Goal: Task Accomplishment & Management: Use online tool/utility

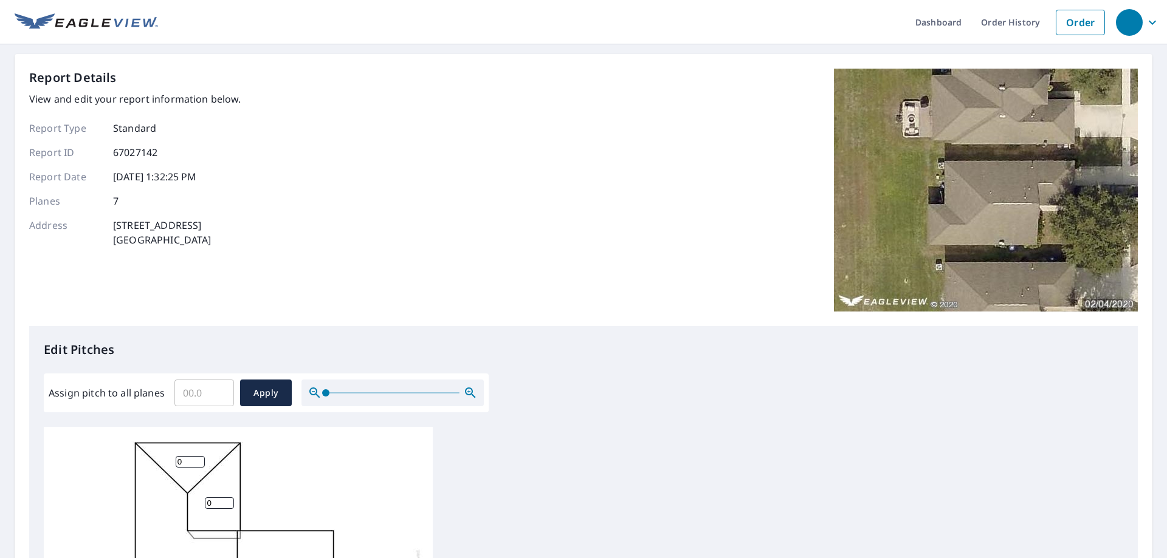
click at [214, 393] on input "Assign pitch to all planes" at bounding box center [204, 393] width 60 height 34
type input "5"
click at [251, 391] on span "Apply" at bounding box center [266, 393] width 32 height 15
type input "5"
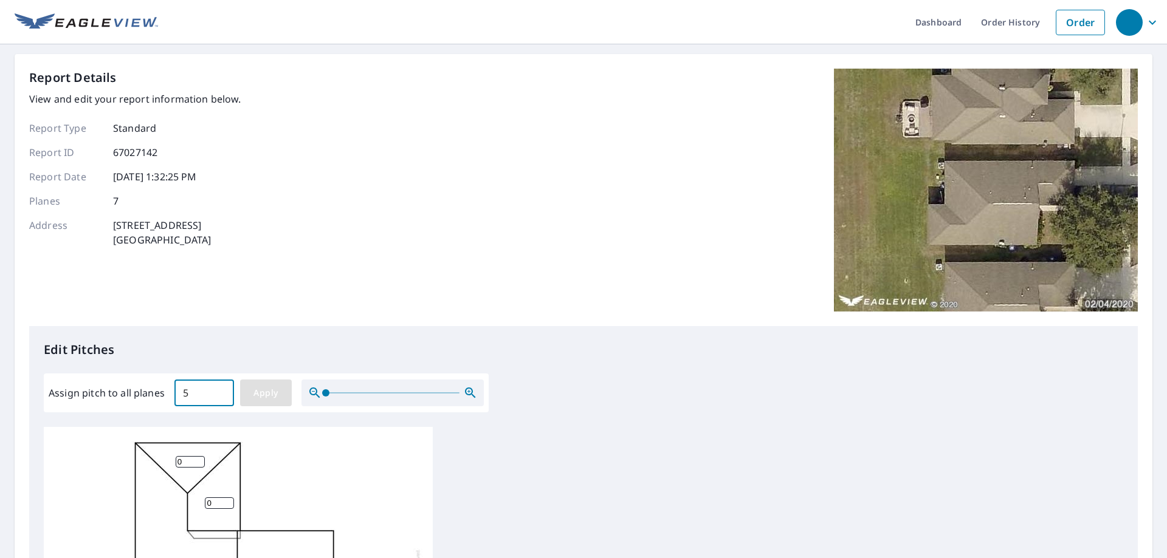
type input "5"
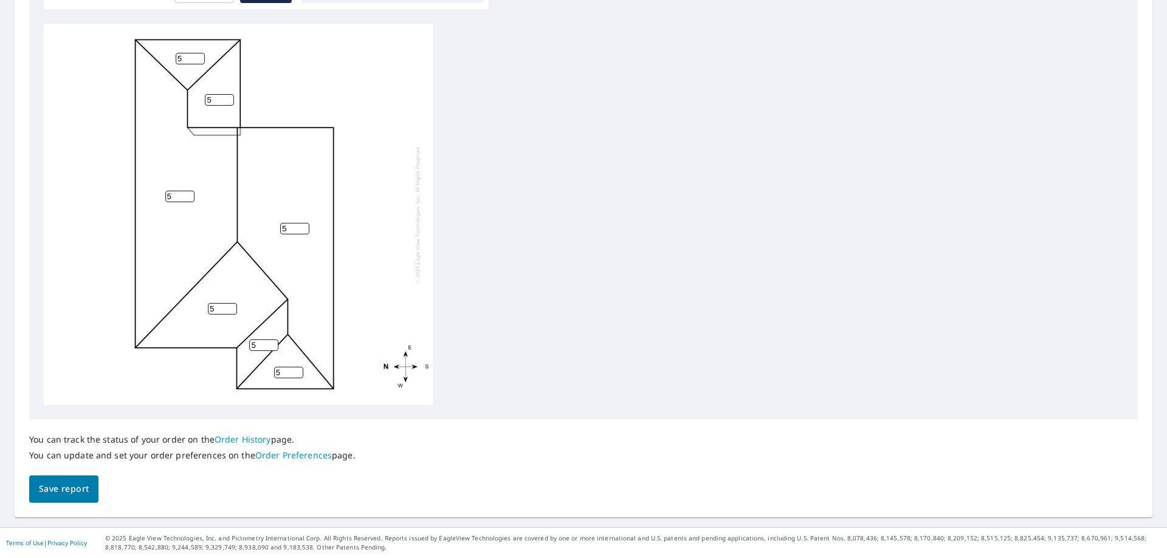
click at [74, 494] on span "Save report" at bounding box center [64, 489] width 50 height 15
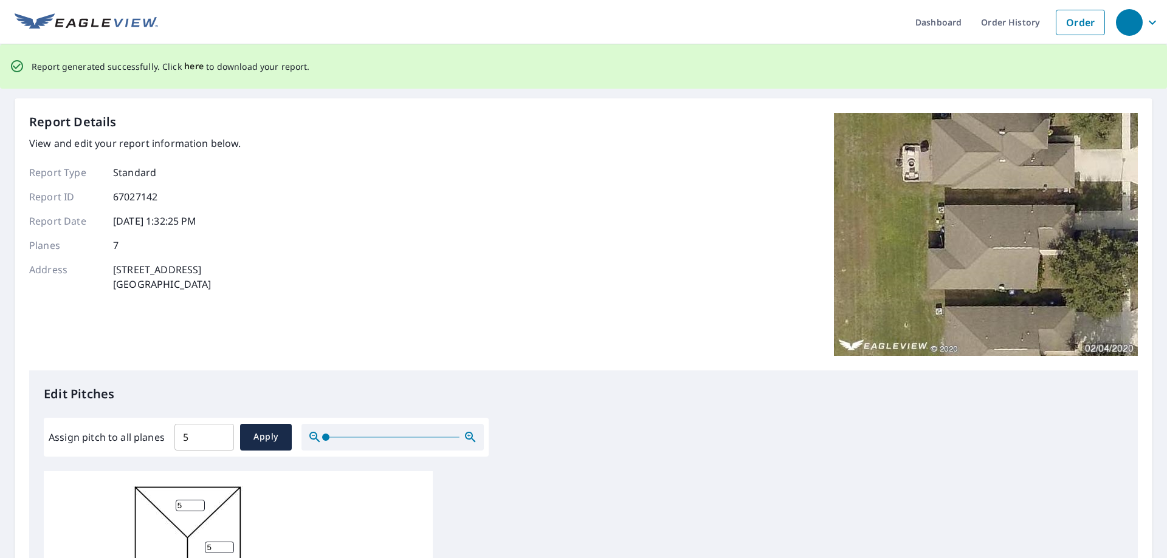
click at [184, 70] on span "here" at bounding box center [194, 66] width 20 height 15
